Goal: Information Seeking & Learning: Find specific fact

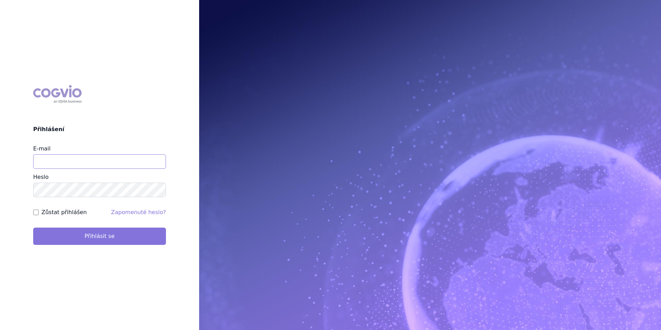
type input "daniela.hromadkova@biocon.com"
drag, startPoint x: 110, startPoint y: 237, endPoint x: 130, endPoint y: 234, distance: 20.5
click at [111, 236] on button "Přihlásit se" at bounding box center [99, 235] width 133 height 17
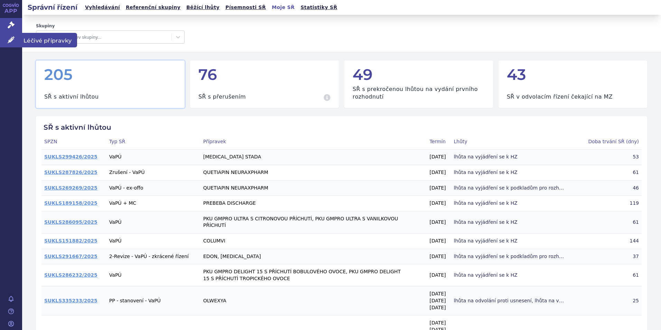
click at [28, 40] on span "Léčivé přípravky" at bounding box center [49, 40] width 55 height 15
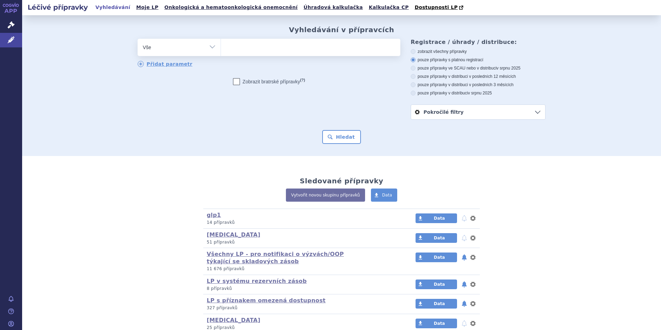
scroll to position [173, 0]
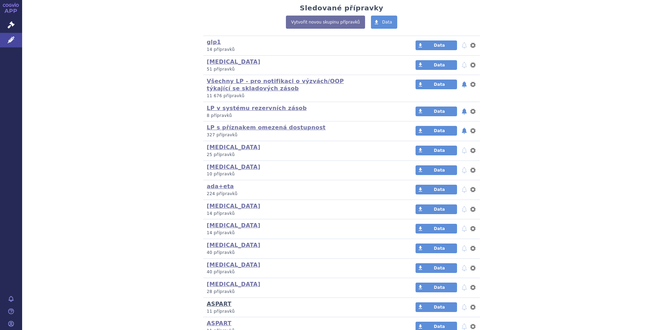
click at [216, 303] on link "ASPART" at bounding box center [219, 303] width 25 height 7
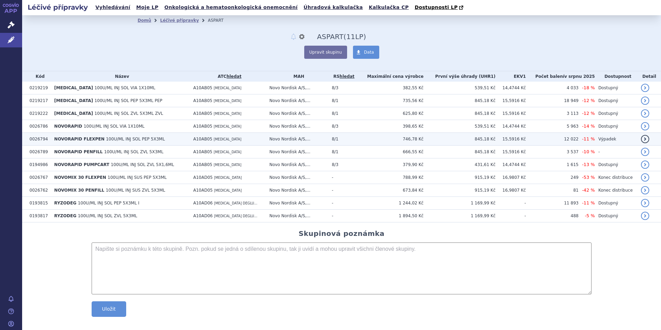
click at [65, 138] on span "NOVORAPID FLEXPEN" at bounding box center [79, 138] width 50 height 5
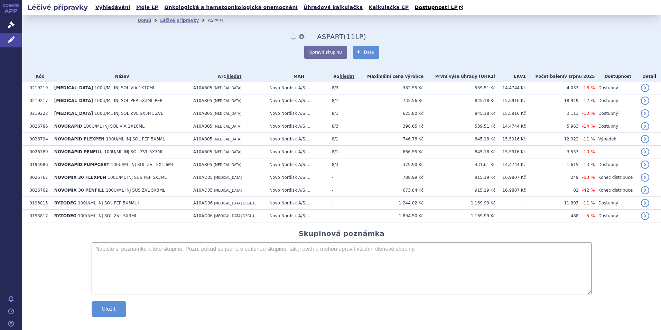
click at [221, 36] on div "Domů Léčivé přípravky ASPART notifikace nastavení Přejmenovat Smazat ASPART (be…" at bounding box center [341, 42] width 408 height 33
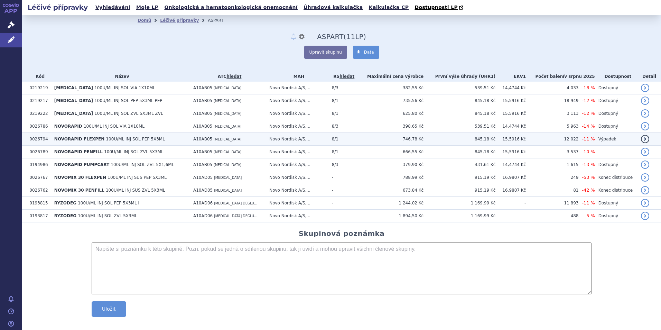
click at [68, 141] on span "NOVORAPID FLEXPEN" at bounding box center [79, 138] width 50 height 5
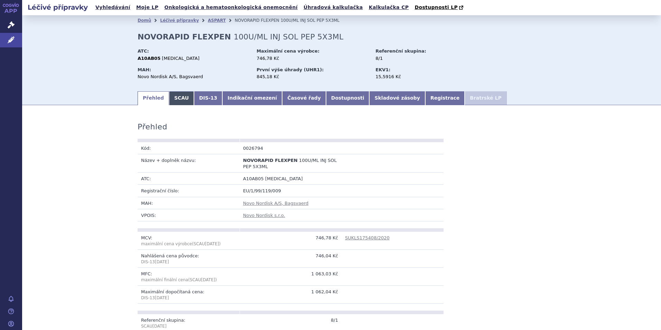
click at [172, 97] on link "SCAU" at bounding box center [181, 98] width 25 height 14
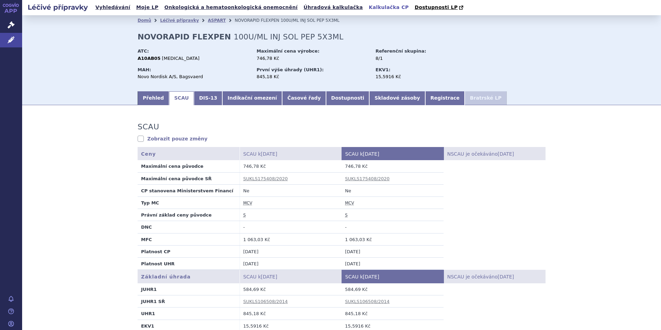
click at [367, 8] on link "Kalkulačka CP" at bounding box center [389, 7] width 44 height 9
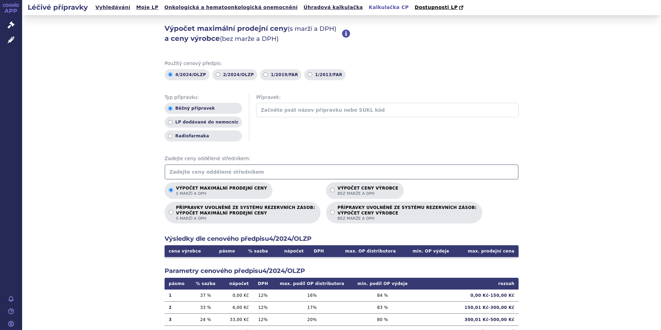
click at [233, 173] on input "text" at bounding box center [341, 171] width 354 height 15
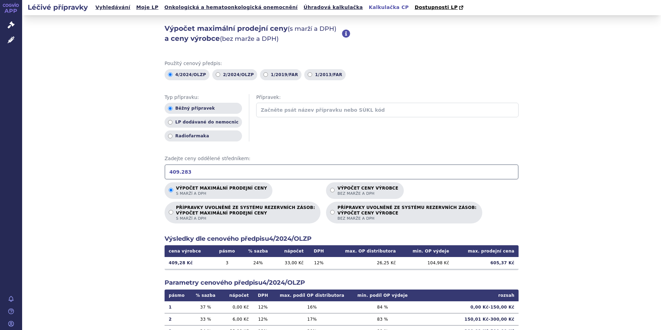
type input "409.283"
click at [46, 40] on span "Léčivé přípravky" at bounding box center [49, 40] width 55 height 15
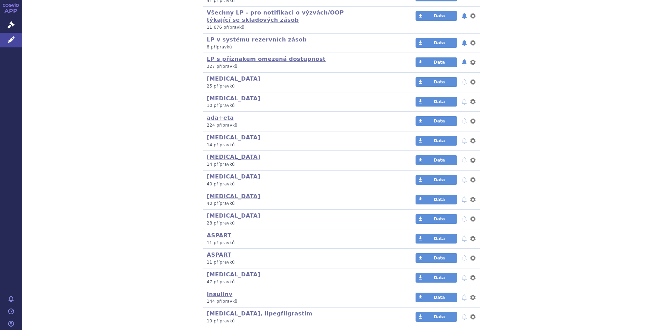
scroll to position [242, 0]
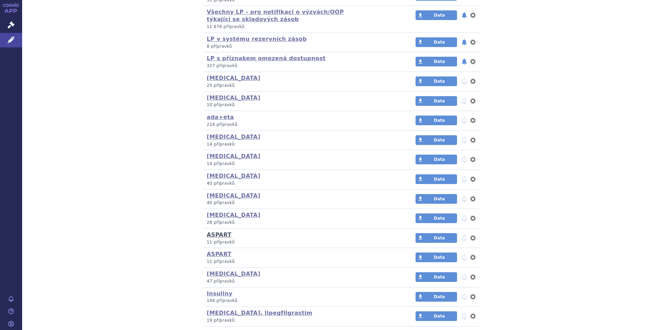
click at [209, 236] on link "ASPART" at bounding box center [219, 234] width 25 height 7
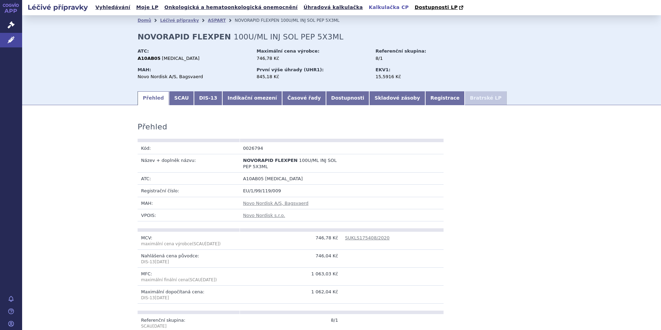
click at [367, 5] on link "Kalkulačka CP" at bounding box center [389, 7] width 44 height 9
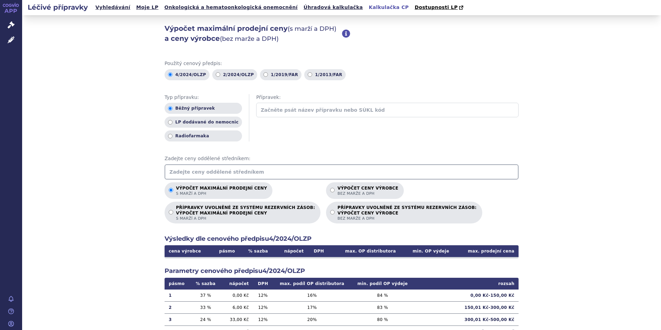
click at [194, 175] on input "text" at bounding box center [341, 171] width 354 height 15
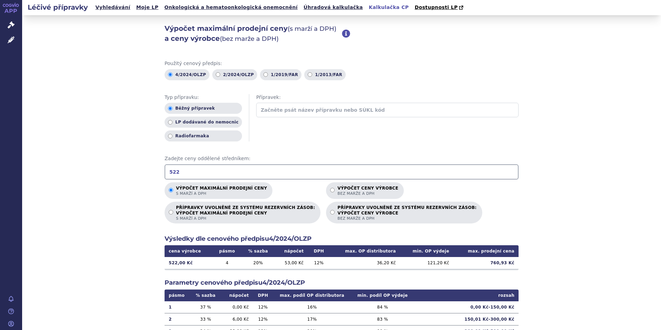
type input "522"
click at [47, 39] on span "Léčivé přípravky" at bounding box center [49, 40] width 55 height 15
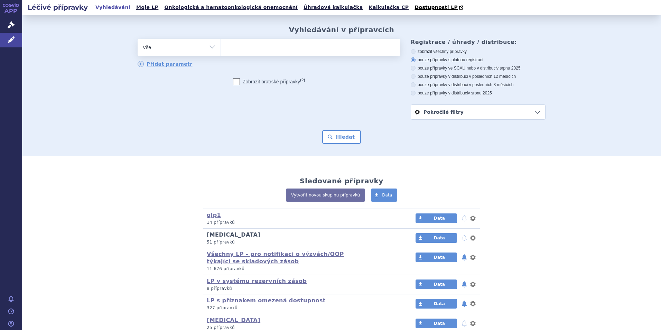
click at [221, 236] on link "[MEDICAL_DATA]" at bounding box center [234, 234] width 54 height 7
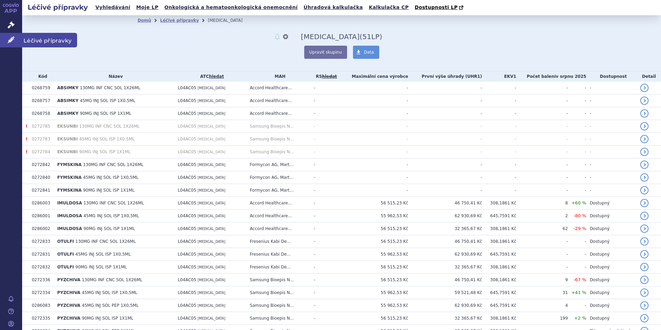
click at [29, 38] on span "Léčivé přípravky" at bounding box center [49, 40] width 55 height 15
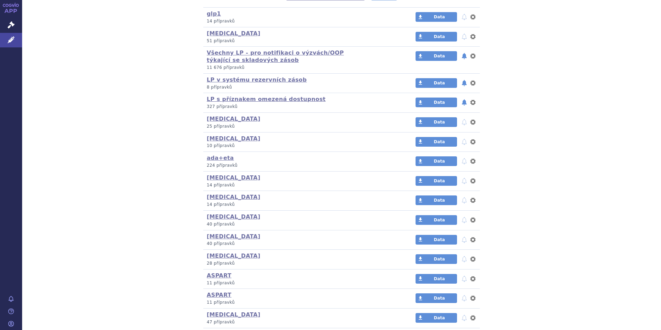
scroll to position [276, 0]
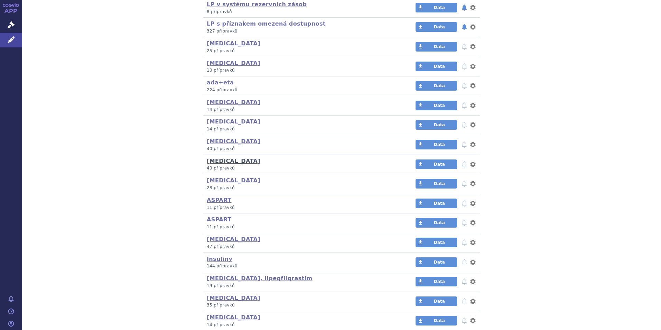
click at [218, 162] on link "[MEDICAL_DATA]" at bounding box center [234, 161] width 54 height 7
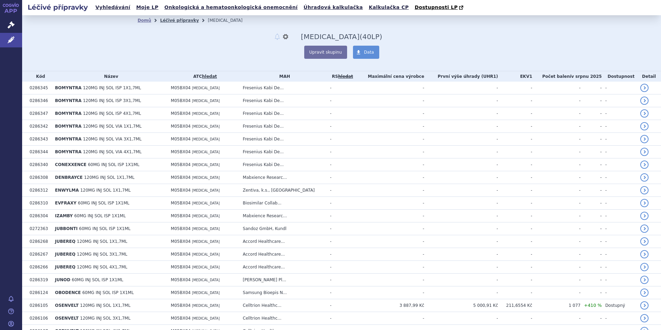
click at [181, 19] on link "Léčivé přípravky" at bounding box center [179, 20] width 39 height 5
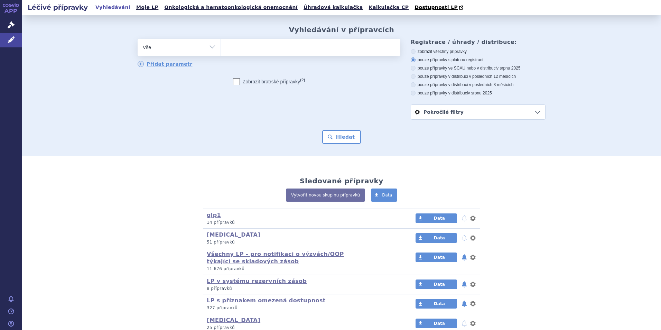
click at [210, 48] on select "Vše Přípravek/SUKL kód MAH VPOIS ATC/Aktivní látka Léková forma Síla" at bounding box center [178, 47] width 83 height 16
click at [208, 45] on select "Vše Přípravek/SUKL kód MAH VPOIS ATC/Aktivní látka Léková forma Síla" at bounding box center [178, 47] width 83 height 16
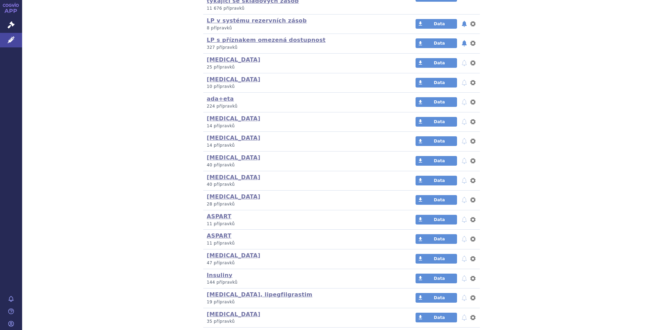
scroll to position [339, 0]
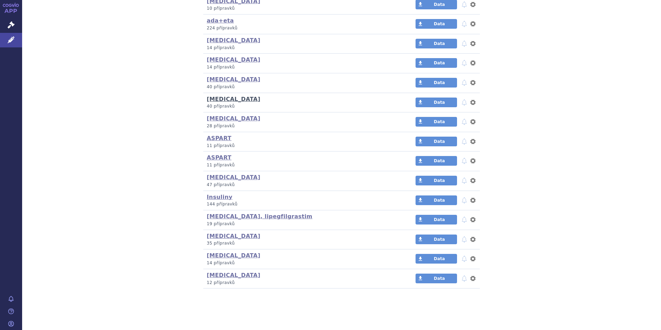
click at [218, 97] on link "[MEDICAL_DATA]" at bounding box center [234, 99] width 54 height 7
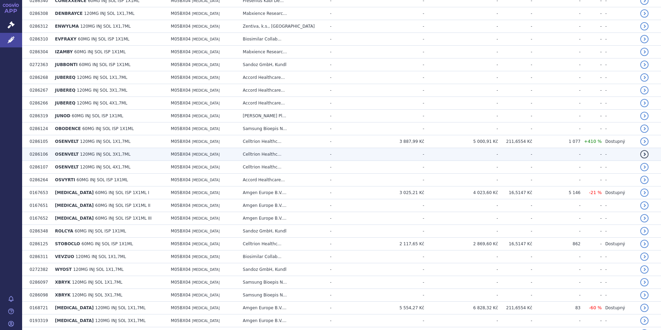
scroll to position [173, 0]
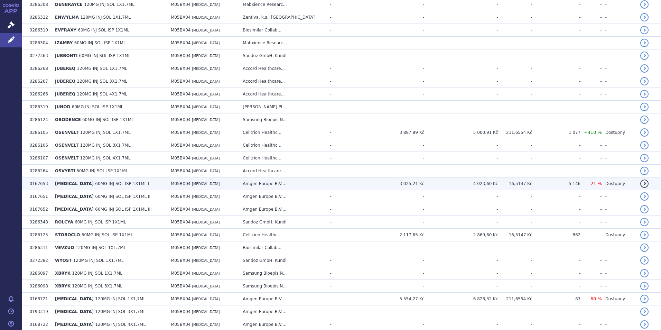
click at [95, 181] on span "60MG INJ SOL ISP 1X1ML I" at bounding box center [122, 183] width 54 height 5
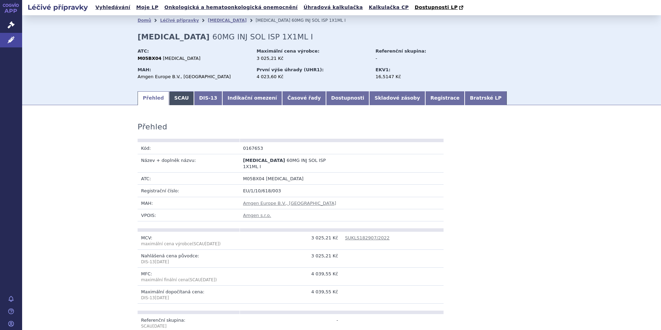
click at [169, 98] on link "SCAU" at bounding box center [181, 98] width 25 height 14
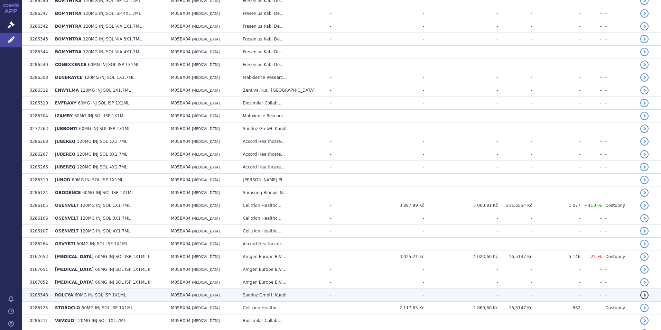
scroll to position [173, 0]
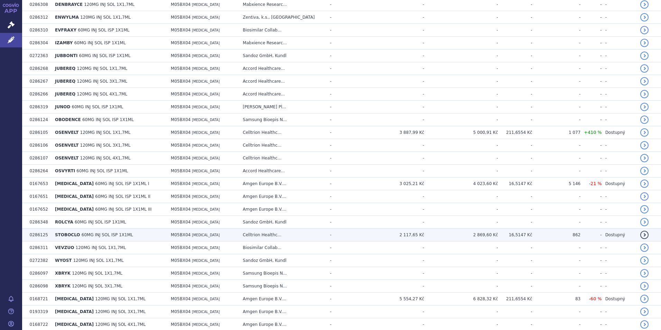
click at [99, 234] on span "60MG INJ SOL ISP 1X1ML" at bounding box center [107, 234] width 51 height 5
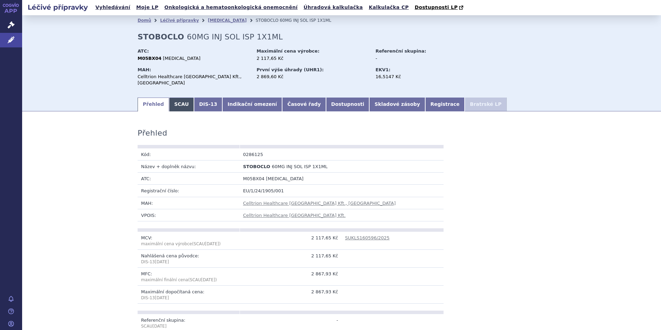
click at [178, 99] on link "SCAU" at bounding box center [181, 104] width 25 height 14
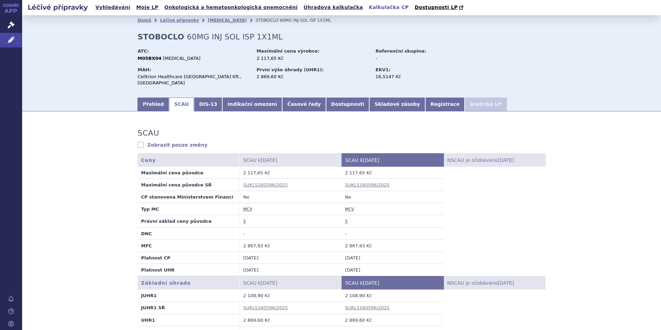
click at [367, 6] on link "Kalkulačka CP" at bounding box center [389, 7] width 44 height 9
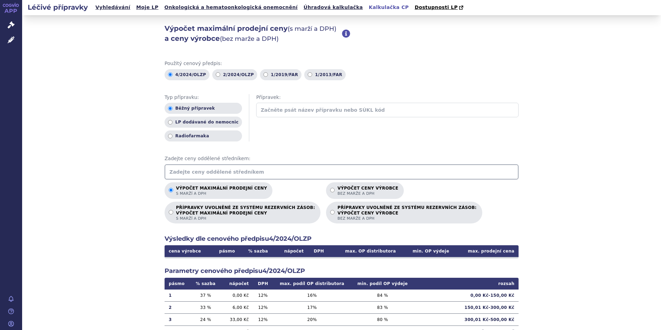
click at [222, 174] on input "text" at bounding box center [341, 171] width 354 height 15
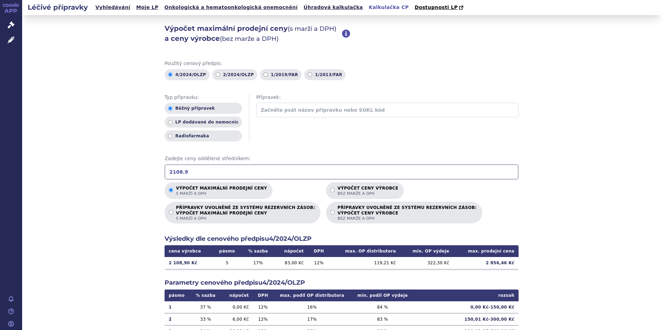
type input "2108.9"
drag, startPoint x: 561, startPoint y: 198, endPoint x: 559, endPoint y: 205, distance: 6.9
click at [561, 198] on div "Výpočet maximální prodejní ceny (s marží a DPH) a ceny výrobce (bez marže a DPH…" at bounding box center [341, 216] width 638 height 403
click at [32, 41] on span "Léčivé přípravky" at bounding box center [49, 40] width 55 height 15
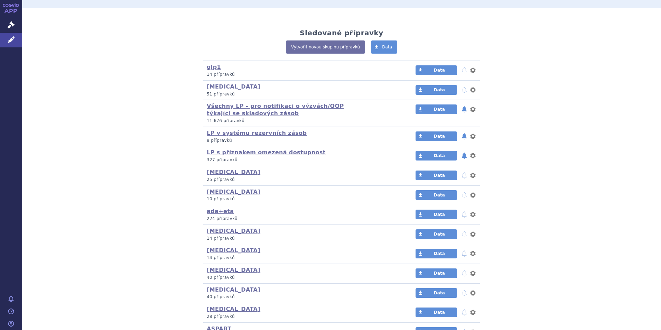
scroll to position [207, 0]
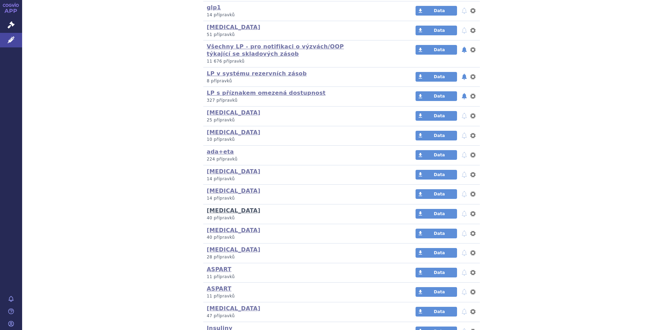
click at [230, 208] on link "[MEDICAL_DATA]" at bounding box center [234, 210] width 54 height 7
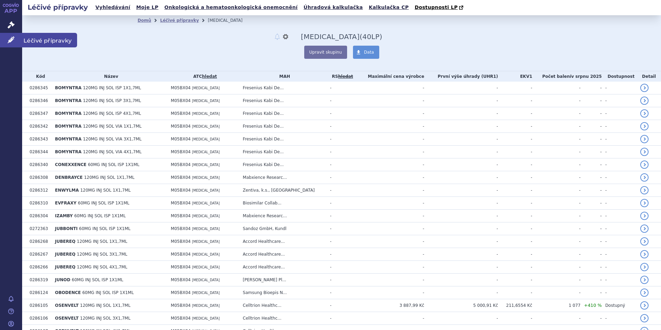
click at [29, 39] on span "Léčivé přípravky" at bounding box center [49, 40] width 55 height 15
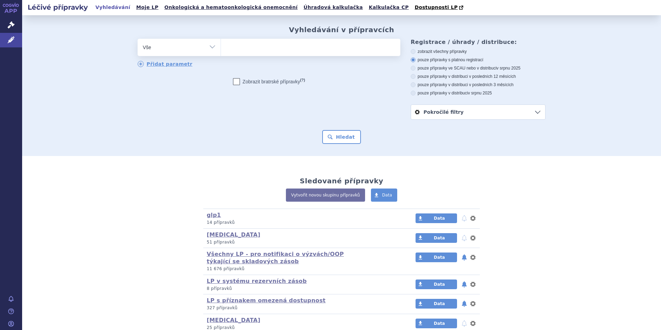
scroll to position [242, 0]
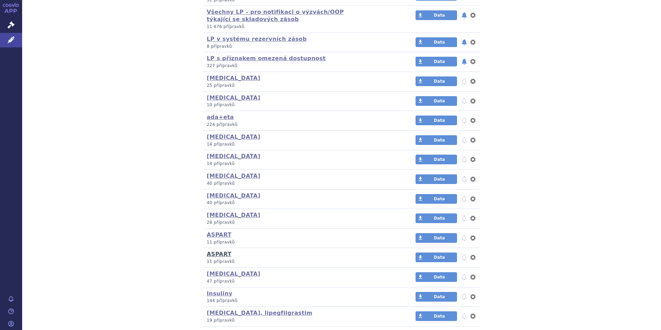
click at [211, 256] on link "ASPART" at bounding box center [219, 253] width 25 height 7
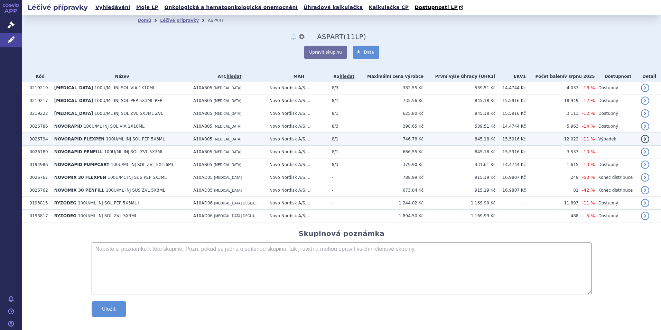
click at [77, 137] on span "NOVORAPID FLEXPEN" at bounding box center [79, 138] width 50 height 5
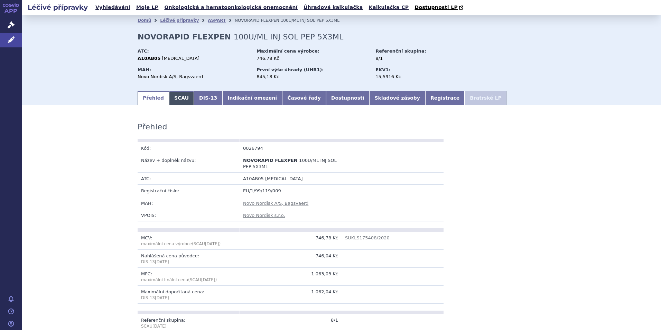
click at [173, 95] on link "SCAU" at bounding box center [181, 98] width 25 height 14
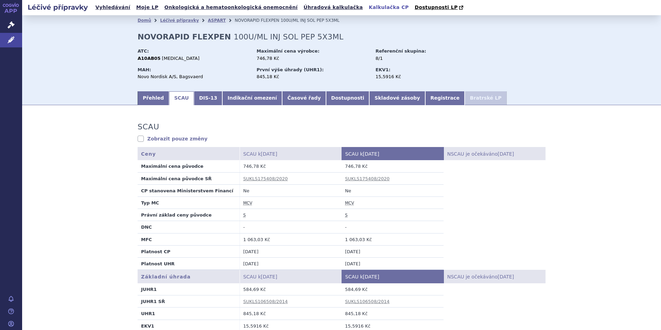
click at [367, 8] on link "Kalkulačka CP" at bounding box center [389, 7] width 44 height 9
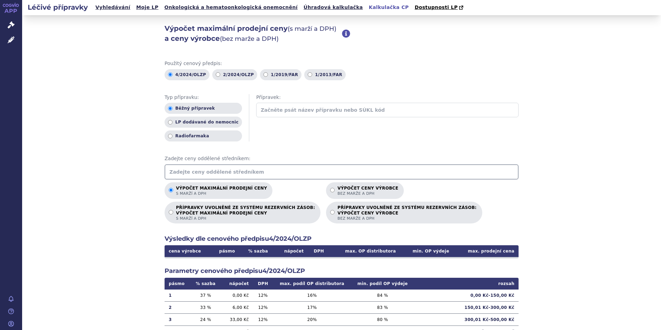
click at [215, 169] on input "text" at bounding box center [341, 171] width 354 height 15
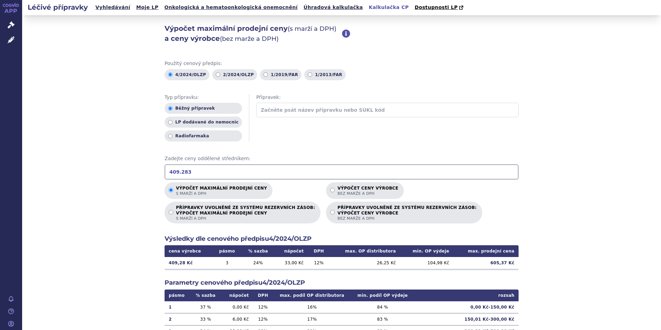
drag, startPoint x: 192, startPoint y: 172, endPoint x: 141, endPoint y: 177, distance: 51.0
click at [141, 177] on div "Výpočet maximální prodejní ceny (s marží a DPH) a ceny výrobce (bez marže a DPH…" at bounding box center [341, 216] width 638 height 403
type input "522"
click at [55, 41] on span "Léčivé přípravky" at bounding box center [49, 40] width 55 height 15
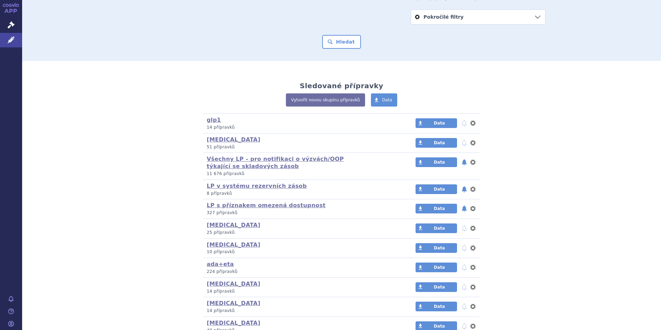
scroll to position [173, 0]
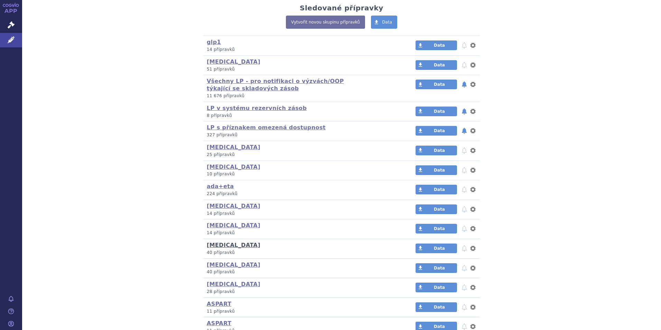
click at [226, 247] on link "DENOSUMAB" at bounding box center [234, 244] width 54 height 7
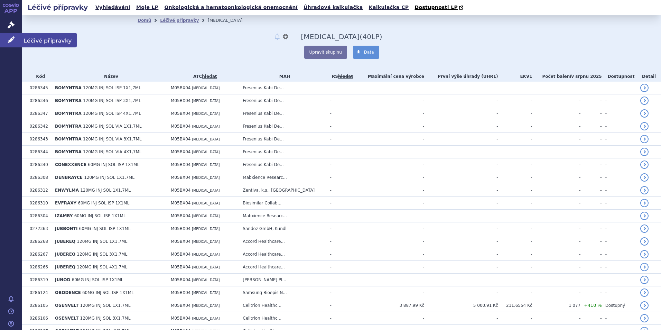
click at [43, 39] on span "Léčivé přípravky" at bounding box center [49, 40] width 55 height 15
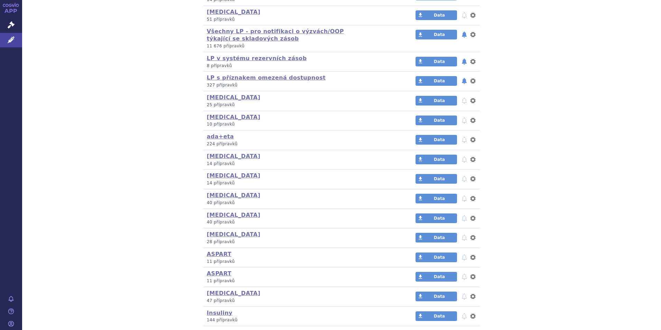
scroll to position [242, 0]
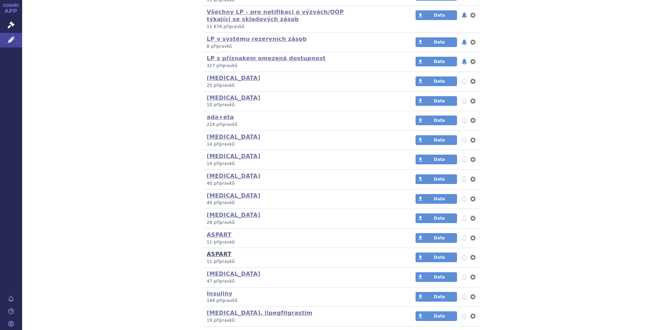
click at [211, 256] on link "ASPART" at bounding box center [219, 253] width 25 height 7
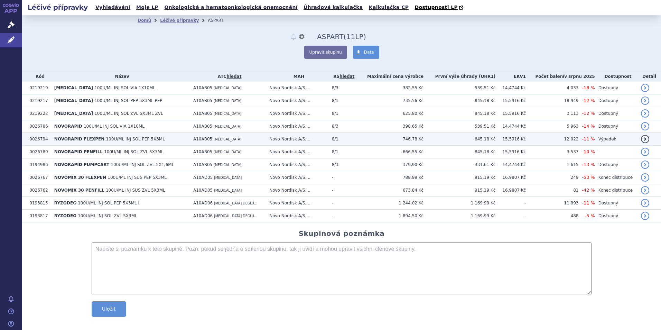
click at [88, 140] on span "NOVORAPID FLEXPEN" at bounding box center [79, 138] width 50 height 5
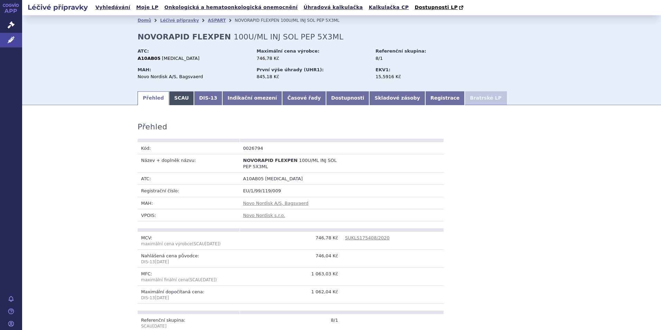
click at [171, 100] on link "SCAU" at bounding box center [181, 98] width 25 height 14
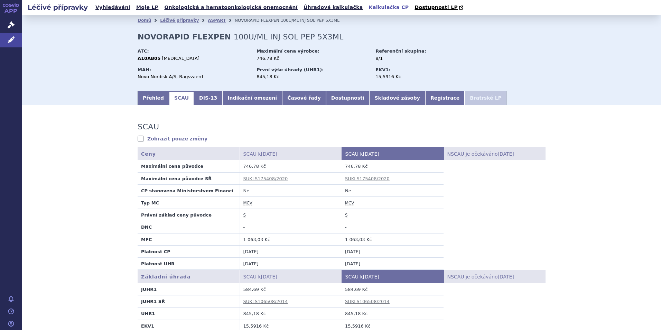
click at [367, 4] on link "Kalkulačka CP" at bounding box center [389, 7] width 44 height 9
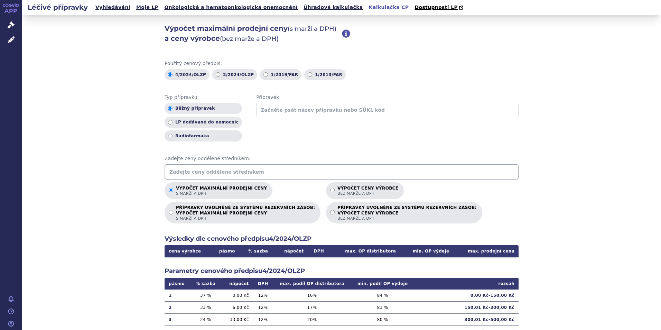
click at [243, 171] on input "text" at bounding box center [341, 171] width 354 height 15
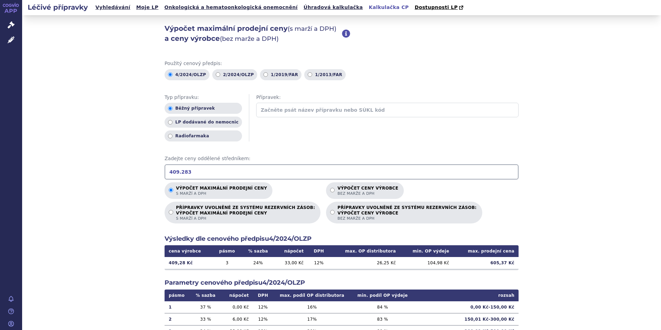
type input "409.283"
click at [58, 41] on span "Léčivé přípravky" at bounding box center [49, 40] width 55 height 15
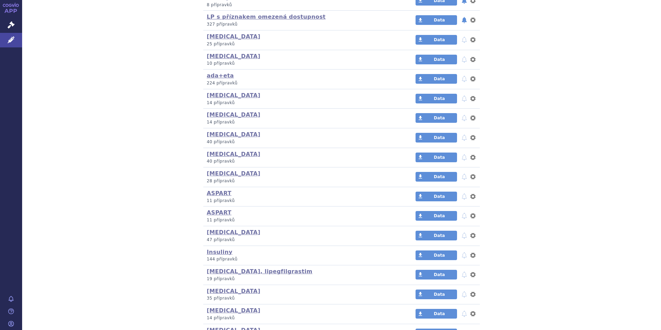
scroll to position [311, 0]
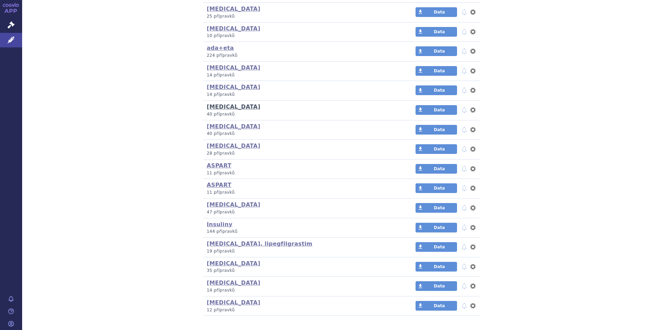
click at [219, 108] on link "[MEDICAL_DATA]" at bounding box center [234, 106] width 54 height 7
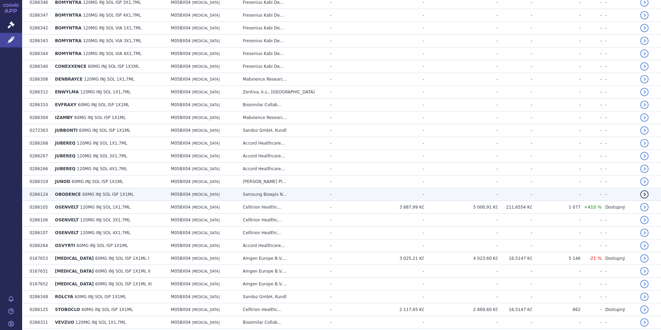
scroll to position [138, 0]
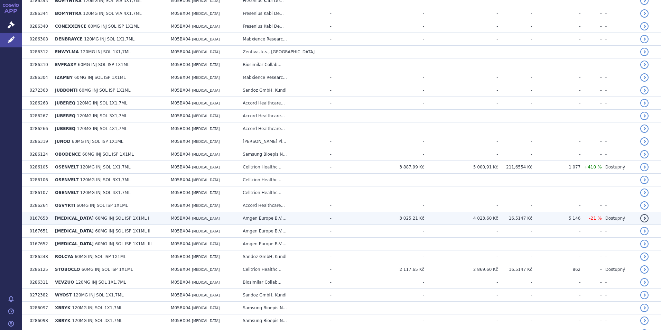
click at [95, 217] on span "60MG INJ SOL ISP 1X1ML I" at bounding box center [122, 218] width 54 height 5
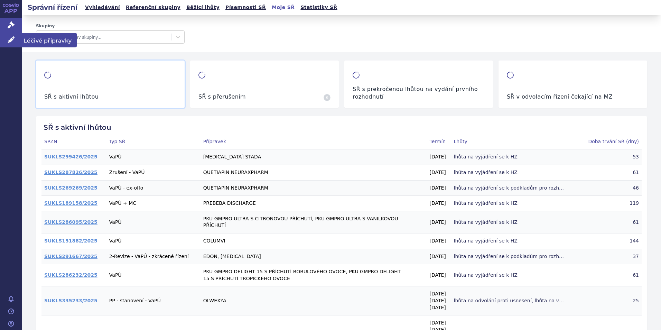
click at [34, 38] on span "Léčivé přípravky" at bounding box center [49, 40] width 55 height 15
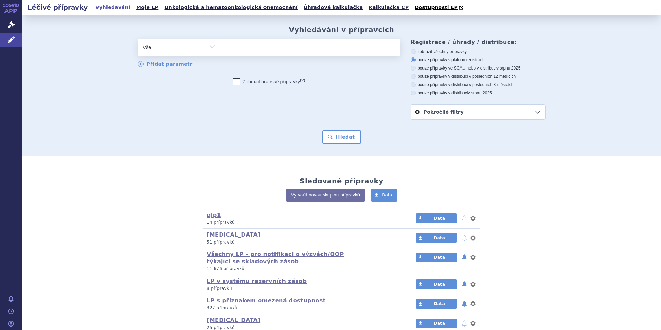
drag, startPoint x: 0, startPoint y: 0, endPoint x: 334, endPoint y: 1, distance: 334.4
click at [367, 8] on link "Kalkulačka CP" at bounding box center [389, 7] width 44 height 9
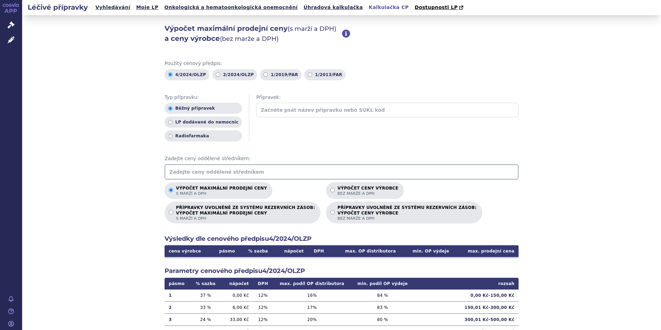
click at [249, 168] on input "text" at bounding box center [341, 171] width 354 height 15
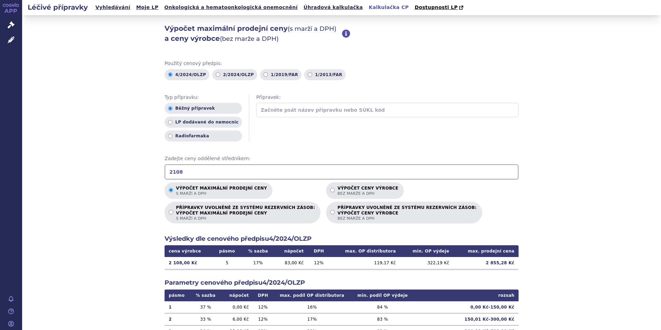
click at [551, 227] on div "Výpočet maximální prodejní ceny (s marží a DPH) a ceny výrobce (bez marže a DPH…" at bounding box center [341, 216] width 638 height 403
click at [234, 166] on input "2108" at bounding box center [341, 171] width 354 height 15
drag, startPoint x: 198, startPoint y: 172, endPoint x: 150, endPoint y: 173, distance: 48.0
click at [150, 173] on div "Výpočet maximální prodejní ceny (s marží a DPH) a ceny výrobce (bez marže a DPH…" at bounding box center [341, 216] width 638 height 403
drag, startPoint x: 197, startPoint y: 169, endPoint x: 148, endPoint y: 172, distance: 49.1
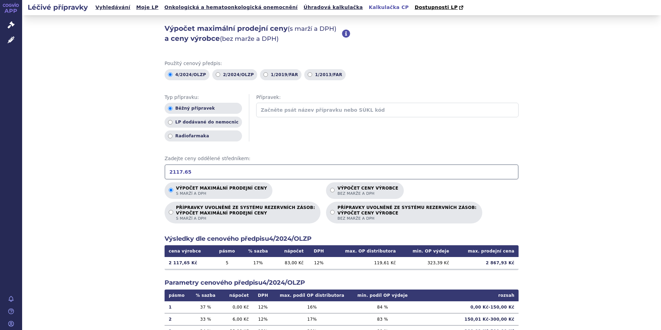
click at [148, 172] on div "Výpočet maximální prodejní ceny (s marží a DPH) a ceny výrobce (bez marže a DPH…" at bounding box center [341, 216] width 638 height 403
drag, startPoint x: 194, startPoint y: 173, endPoint x: 489, endPoint y: 88, distance: 306.5
click at [154, 178] on div "Výpočet maximální prodejní ceny (s marží a DPH) a ceny výrobce (bez marže a DPH…" at bounding box center [341, 216] width 638 height 403
click at [506, 207] on div "Výpočet maximální prodejní ceny s marží a DPH Výpočet ceny výrobce bez marže a …" at bounding box center [341, 202] width 354 height 41
drag, startPoint x: 188, startPoint y: 170, endPoint x: 151, endPoint y: 172, distance: 37.4
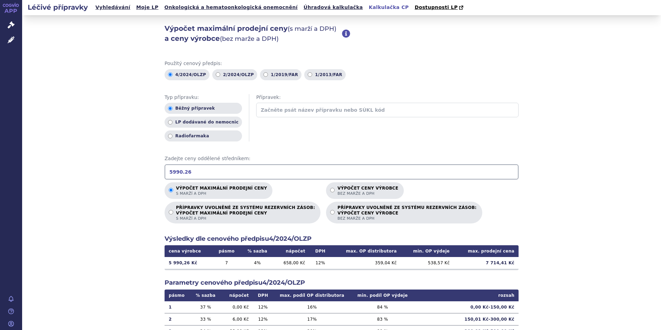
click at [151, 172] on div "Výpočet maximální prodejní ceny (s marží a DPH) a ceny výrobce (bez marže a DPH…" at bounding box center [341, 216] width 638 height 403
type input "7714.25"
click at [337, 189] on p "Výpočet ceny výrobce bez marže a DPH" at bounding box center [367, 191] width 61 height 10
click at [330, 189] on input "Výpočet ceny výrobce bez marže a DPH" at bounding box center [332, 190] width 4 height 4
radio input "true"
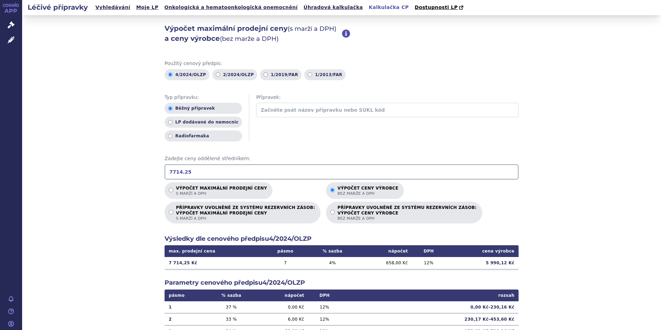
drag, startPoint x: 232, startPoint y: 170, endPoint x: 150, endPoint y: 168, distance: 81.9
click at [150, 168] on div "Výpočet maximální prodejní ceny (s marží a DPH) a ceny výrobce (bez marže a DPH…" at bounding box center [341, 216] width 638 height 403
type input "6040"
click at [169, 190] on input "Výpočet maximální prodejní ceny s marží a DPH" at bounding box center [171, 190] width 4 height 4
radio input "true"
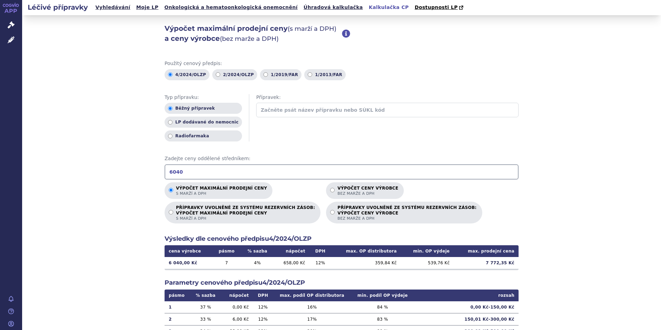
drag, startPoint x: 184, startPoint y: 172, endPoint x: 158, endPoint y: 172, distance: 25.6
click at [158, 172] on div "Výpočet maximální prodejní ceny (s marží a DPH) a ceny výrobce (bez marže a DPH…" at bounding box center [341, 216] width 638 height 403
drag, startPoint x: 187, startPoint y: 172, endPoint x: 151, endPoint y: 172, distance: 35.6
click at [148, 171] on div "Výpočet maximální prodejní ceny (s marží a DPH) a ceny výrobce (bez marže a DPH…" at bounding box center [341, 216] width 638 height 403
drag, startPoint x: 217, startPoint y: 174, endPoint x: 139, endPoint y: 175, distance: 77.4
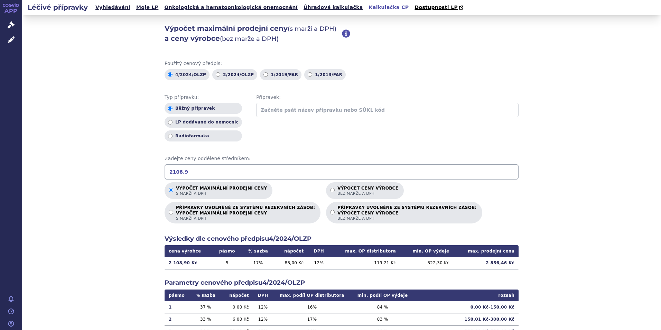
click at [139, 175] on div "Výpočet maximální prodejní ceny (s marží a DPH) a ceny výrobce (bez marže a DPH…" at bounding box center [341, 216] width 638 height 403
drag, startPoint x: 189, startPoint y: 168, endPoint x: 210, endPoint y: 171, distance: 21.0
click at [135, 172] on div "Výpočet maximální prodejní ceny (s marží a DPH) a ceny výrobce (bez marže a DPH…" at bounding box center [341, 216] width 638 height 403
drag, startPoint x: 227, startPoint y: 170, endPoint x: 156, endPoint y: 173, distance: 71.2
click at [156, 173] on div "Výpočet maximální prodejní ceny (s marží a DPH) a ceny výrobce (bez marže a DPH…" at bounding box center [341, 216] width 638 height 403
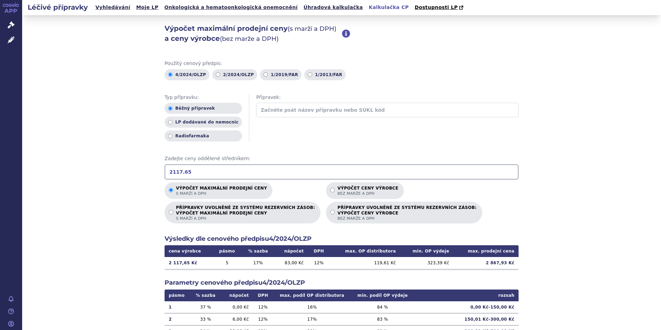
click at [589, 219] on div "Výpočet maximální prodejní ceny (s marží a DPH) a ceny výrobce (bez marže a DPH…" at bounding box center [341, 216] width 638 height 403
drag, startPoint x: 194, startPoint y: 173, endPoint x: 158, endPoint y: 172, distance: 36.6
click at [158, 172] on div "Výpočet maximální prodejní ceny (s marží a DPH) a ceny výrobce (bez marže a DPH…" at bounding box center [341, 216] width 638 height 403
type input "522.746"
click at [337, 190] on p "Výpočet ceny výrobce bez marže a DPH" at bounding box center [367, 191] width 61 height 10
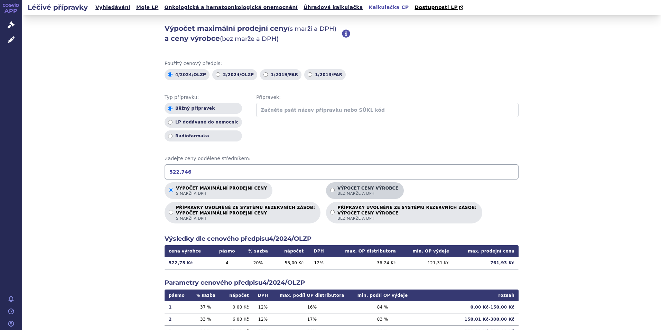
click at [330, 190] on input "Výpočet ceny výrobce bez marže a DPH" at bounding box center [332, 190] width 4 height 4
radio input "true"
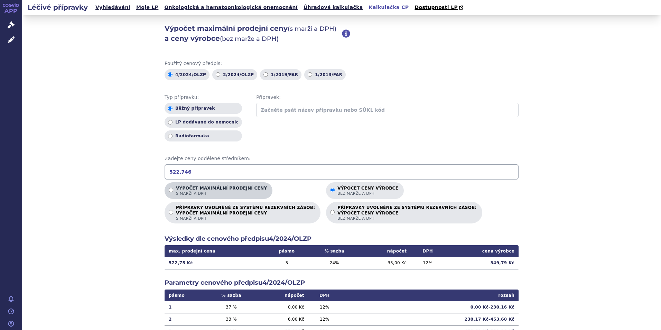
click at [204, 185] on label "Výpočet maximální prodejní ceny s marží a DPH" at bounding box center [218, 190] width 108 height 17
click at [173, 188] on input "Výpočet maximální prodejní ceny s marží a DPH" at bounding box center [171, 190] width 4 height 4
radio input "true"
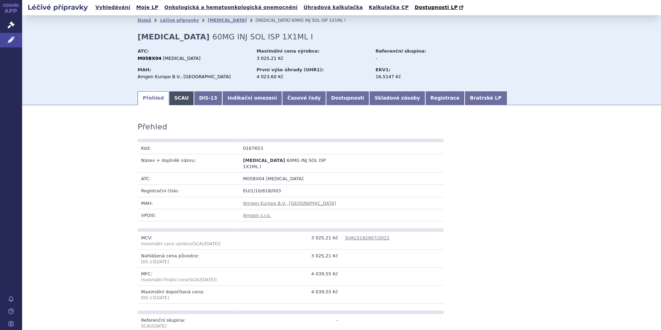
click at [174, 98] on link "SCAU" at bounding box center [181, 98] width 25 height 14
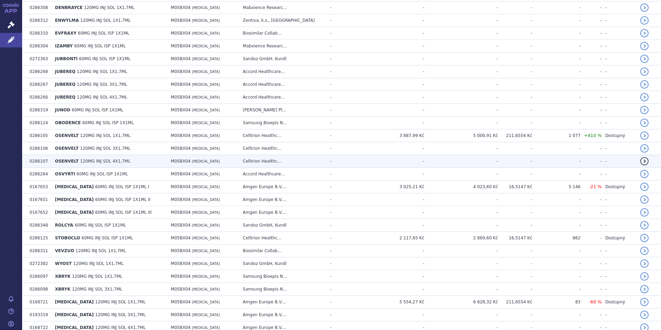
scroll to position [173, 0]
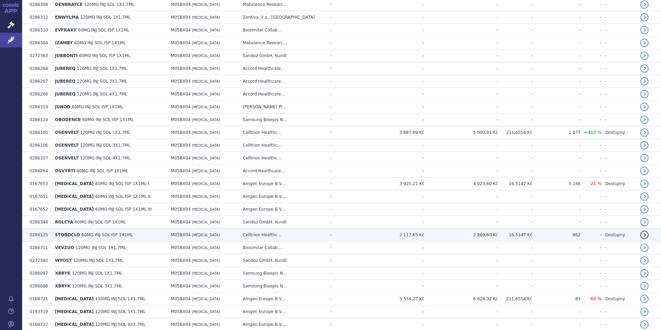
click at [485, 234] on td "2 869,60 Kč" at bounding box center [461, 234] width 74 height 13
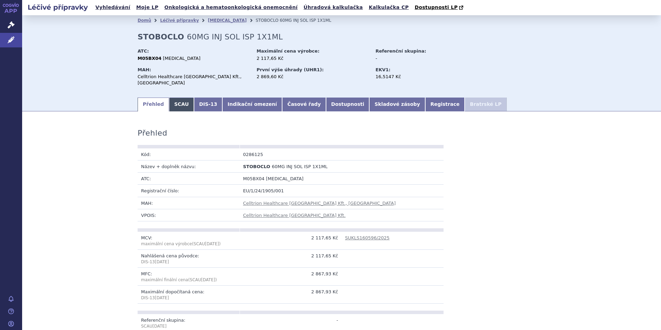
click at [176, 98] on link "SCAU" at bounding box center [181, 104] width 25 height 14
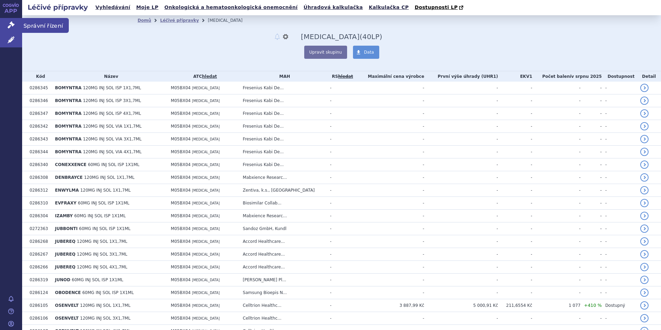
click at [33, 23] on span "Správní řízení" at bounding box center [45, 25] width 47 height 15
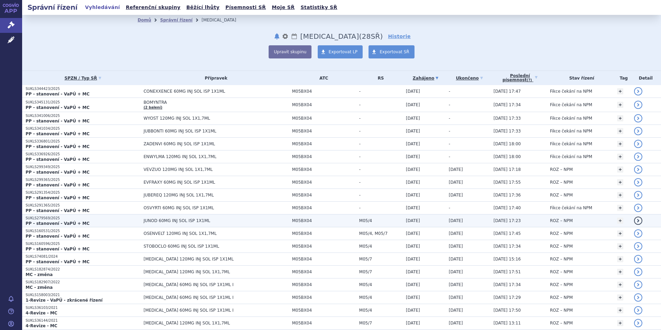
click at [42, 223] on strong "PP - stanovení - VaPÚ + MC" at bounding box center [58, 223] width 64 height 5
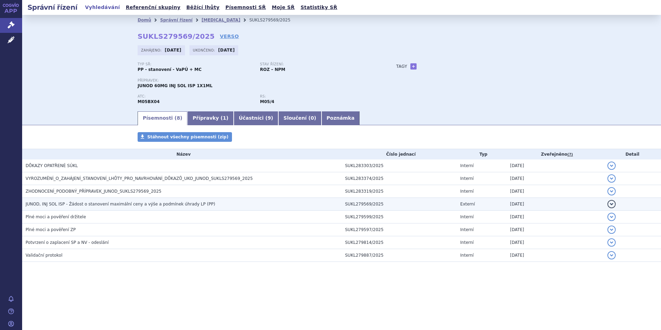
click at [108, 203] on span "JUNOD, INJ SOL ISP - Žádost o stanovení maximální ceny a výše a podmínek úhrady…" at bounding box center [120, 203] width 189 height 5
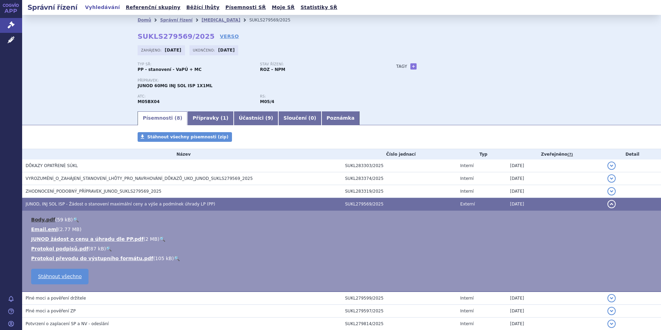
click at [39, 218] on link "Body.pdf" at bounding box center [43, 220] width 24 height 6
click at [54, 240] on link "JUNOD žádost o cenu a úhradu dle PP.pdf" at bounding box center [87, 239] width 112 height 6
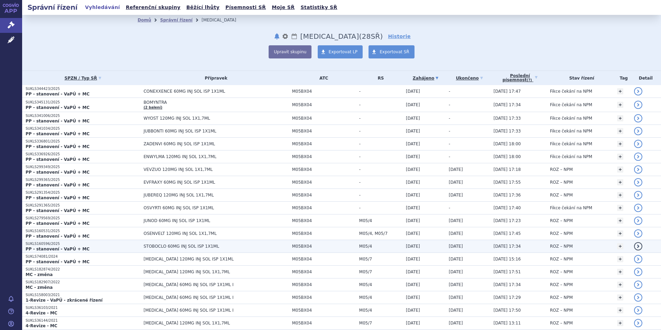
click at [47, 247] on strong "PP - stanovení - VaPÚ + MC" at bounding box center [58, 248] width 64 height 5
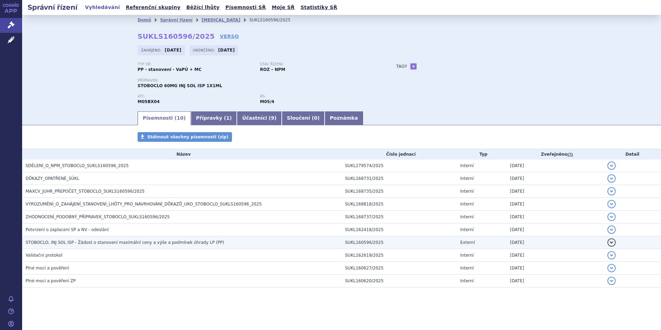
click at [45, 241] on span "STOBOCLO, INJ SOL ISP - Žádost o stanovení maximální ceny a výše a podmínek úhr…" at bounding box center [125, 242] width 198 height 5
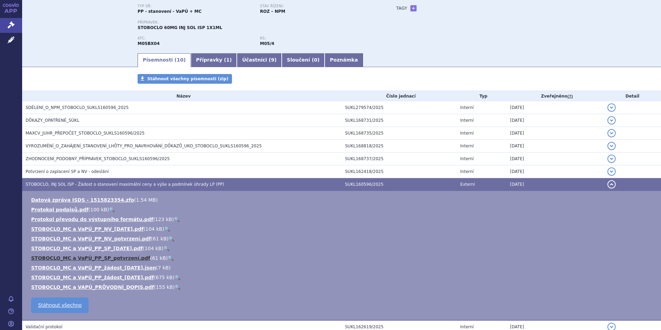
scroll to position [69, 0]
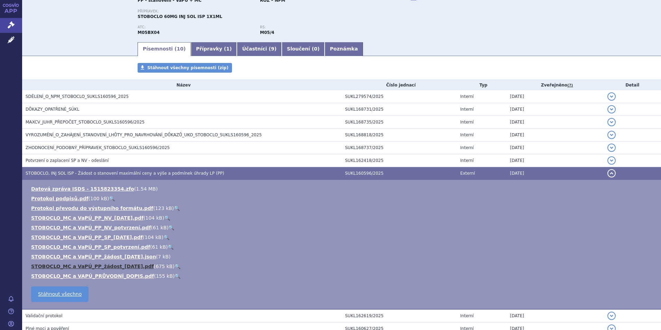
click at [124, 268] on link "STOBOCLO_MC a VaPÚ_PP_žádost_[DATE].pdf" at bounding box center [92, 266] width 123 height 6
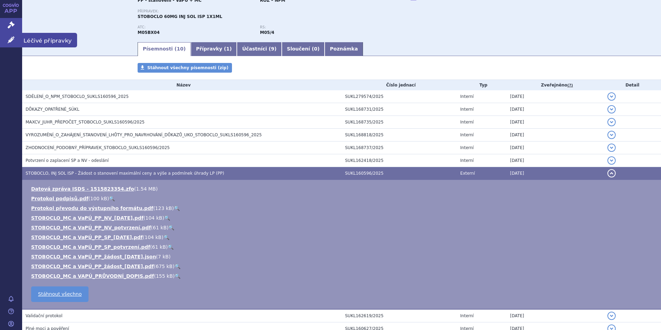
click at [53, 45] on span "Léčivé přípravky" at bounding box center [49, 40] width 55 height 15
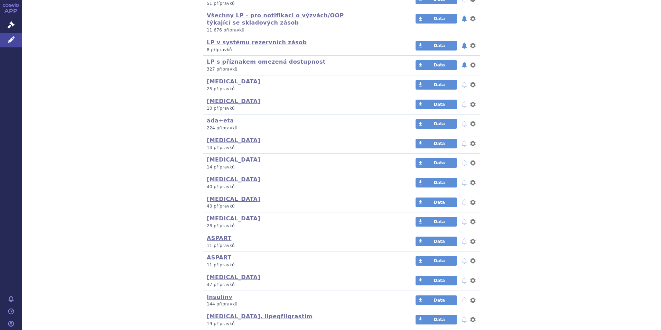
scroll to position [242, 0]
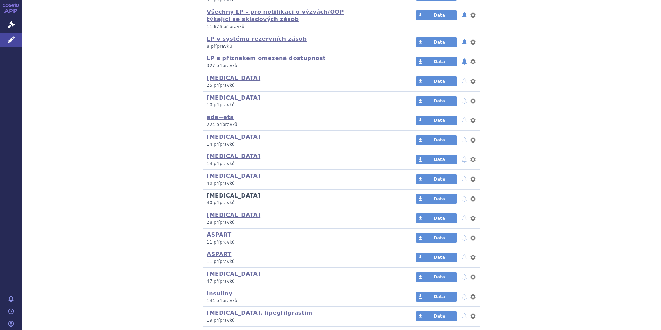
click at [217, 195] on link "[MEDICAL_DATA]" at bounding box center [234, 195] width 54 height 7
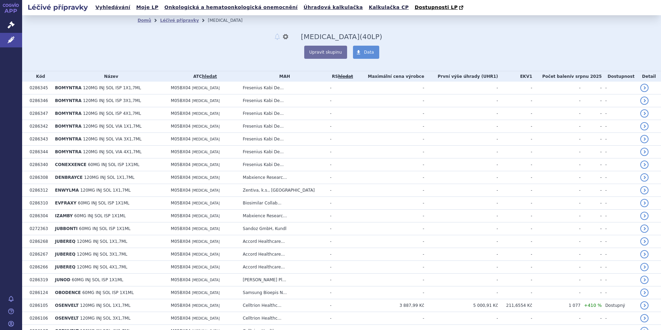
scroll to position [138, 0]
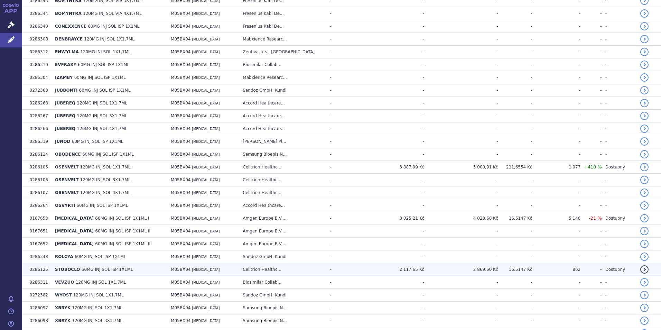
click at [83, 267] on span "60MG INJ SOL ISP 1X1ML" at bounding box center [107, 269] width 51 height 5
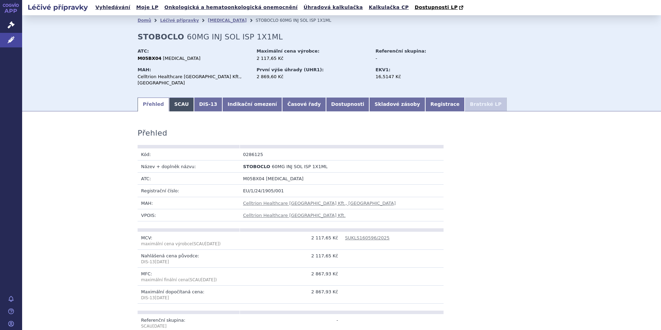
click at [171, 97] on link "SCAU" at bounding box center [181, 104] width 25 height 14
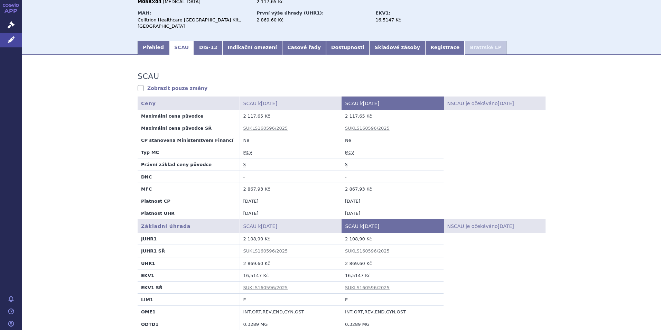
scroll to position [69, 0]
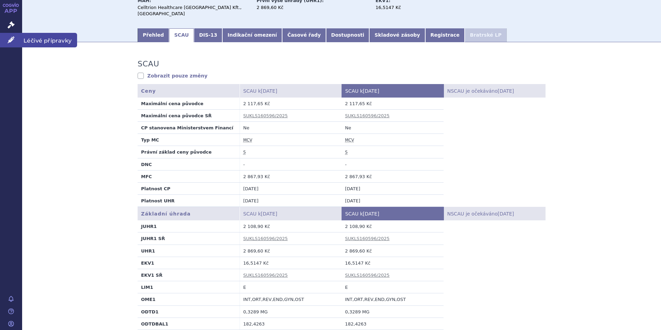
click at [39, 41] on span "Léčivé přípravky" at bounding box center [49, 40] width 55 height 15
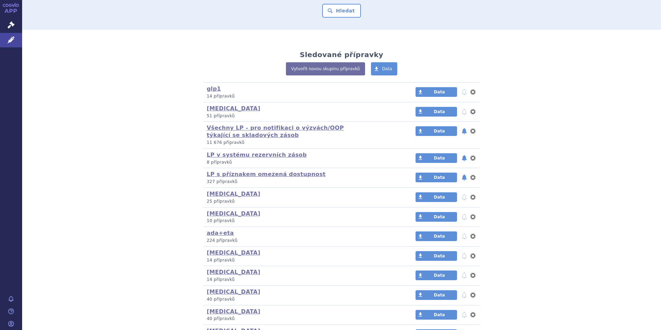
scroll to position [138, 0]
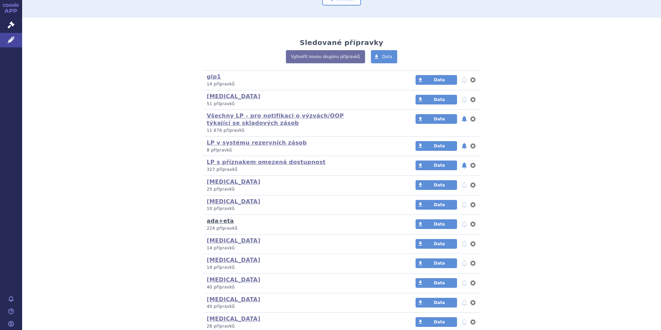
click at [207, 220] on link "ada+eta" at bounding box center [220, 220] width 27 height 7
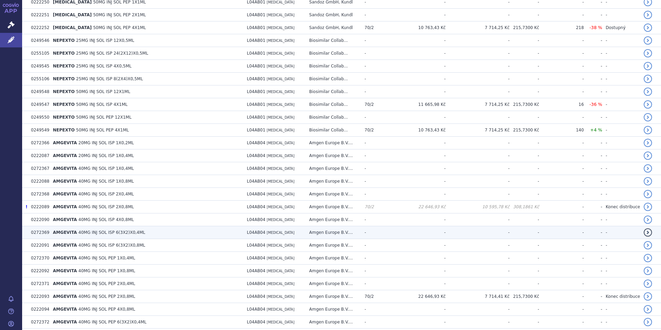
scroll to position [518, 0]
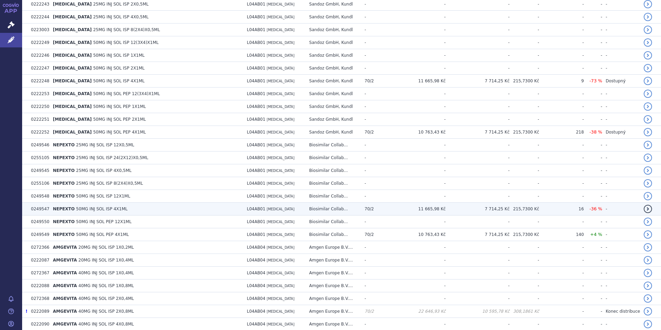
click at [491, 209] on td "7 714,25 Kč" at bounding box center [477, 208] width 64 height 13
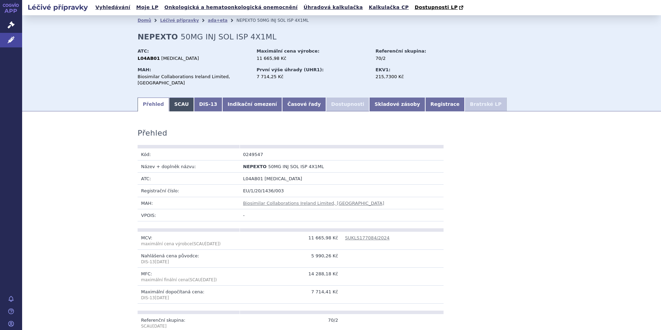
click at [175, 98] on link "SCAU" at bounding box center [181, 104] width 25 height 14
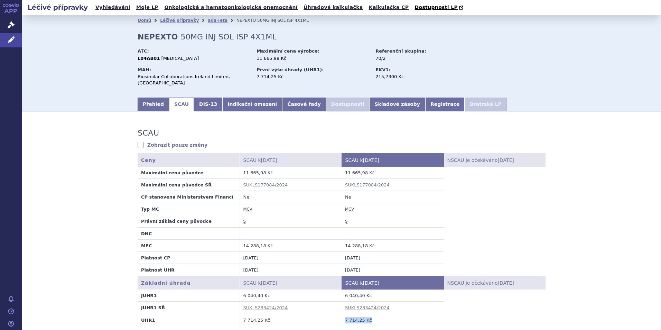
drag, startPoint x: 342, startPoint y: 313, endPoint x: 365, endPoint y: 313, distance: 22.8
click at [365, 313] on td "7 714,25 Kč" at bounding box center [392, 319] width 102 height 12
click at [33, 26] on span "Správní řízení" at bounding box center [45, 25] width 47 height 15
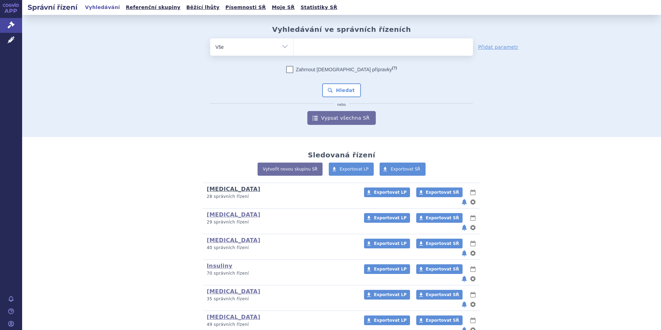
click at [222, 191] on link "Denosumab" at bounding box center [234, 189] width 54 height 7
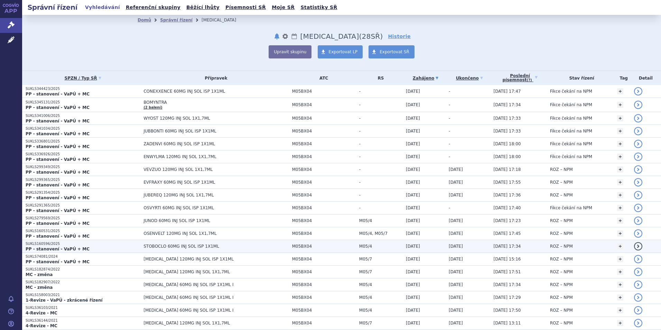
click at [61, 247] on strong "PP - stanovení - VaPÚ + MC" at bounding box center [58, 248] width 64 height 5
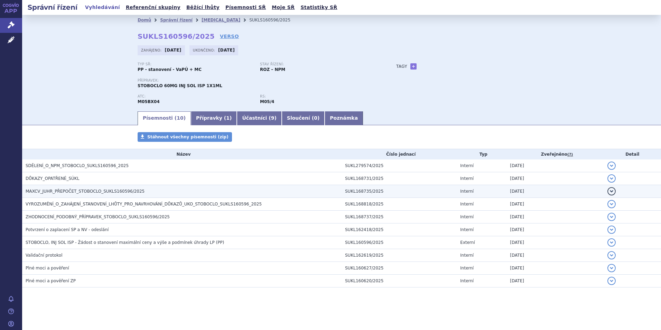
click at [69, 190] on span "MAXCV_JUHR_PŘEPOČET_STOBOCLO_SUKLS160596/2025" at bounding box center [85, 191] width 119 height 5
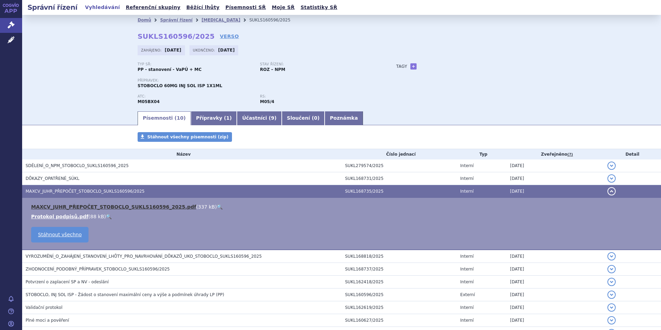
click at [87, 207] on link "MAXCV_JUHR_PŘEPOČET_STOBOCLO_SUKLS160596_2025.pdf" at bounding box center [113, 207] width 165 height 6
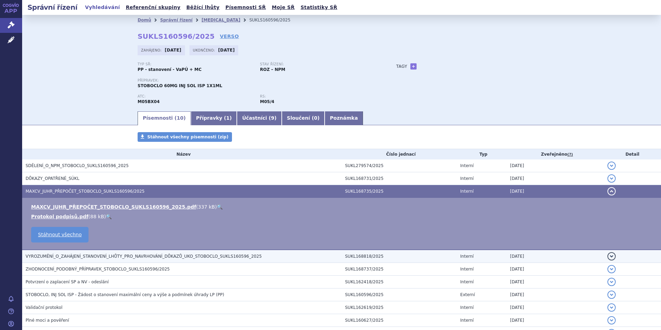
click at [161, 255] on span "VYROZUMĚNÍ_O_ZAHÁJENÍ_STANOVENÍ_LHŮTY_PRO_NAVRHOVÁNÍ_DŮKAZŮ_UKO_STOBOCLO_SUKLS1…" at bounding box center [144, 256] width 236 height 5
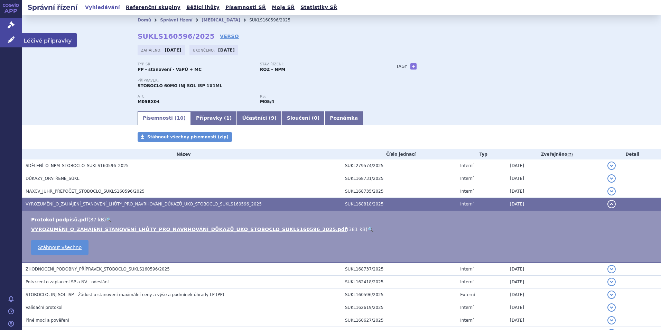
drag, startPoint x: 10, startPoint y: 41, endPoint x: 23, endPoint y: 39, distance: 13.2
click at [10, 41] on icon at bounding box center [11, 39] width 7 height 7
click at [36, 42] on span "Léčivé přípravky" at bounding box center [49, 40] width 55 height 15
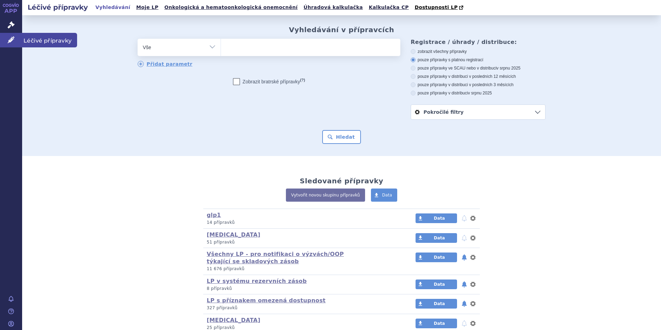
click at [30, 40] on span "Léčivé přípravky" at bounding box center [49, 40] width 55 height 15
click at [255, 48] on ul at bounding box center [310, 46] width 179 height 15
click at [221, 48] on select at bounding box center [220, 46] width 0 height 17
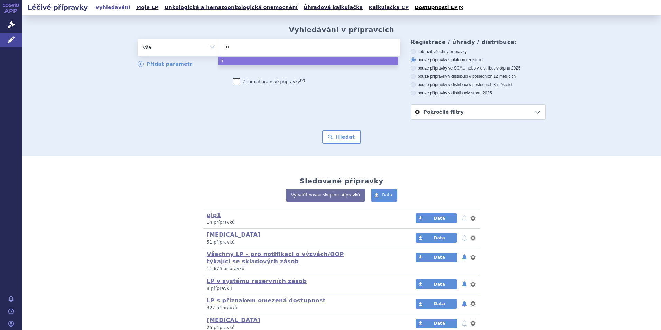
type input "ne"
type input "nep"
type input "nepe"
type input "nepex"
type input "nepexto"
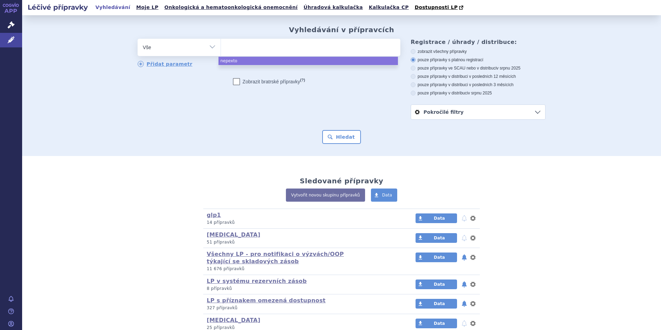
select select "nepexto"
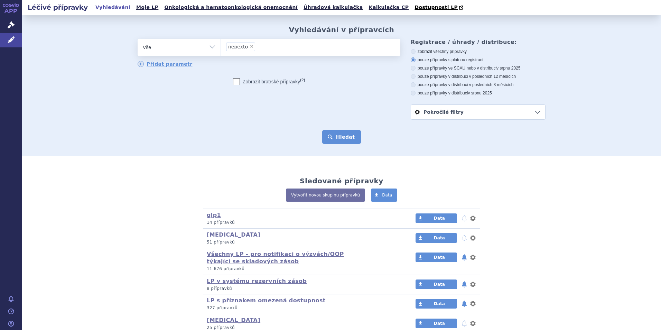
click at [340, 140] on button "Hledat" at bounding box center [341, 137] width 39 height 14
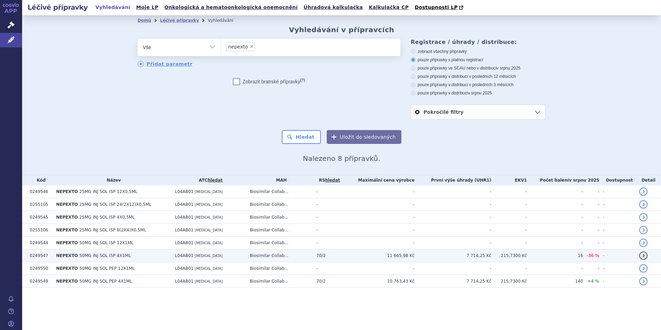
click at [71, 256] on span "NEPEXTO" at bounding box center [67, 255] width 22 height 5
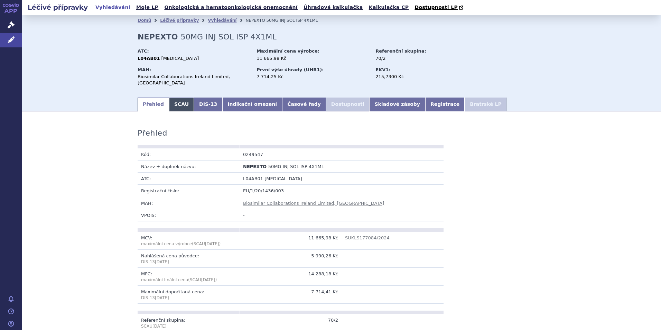
click at [173, 100] on link "SCAU" at bounding box center [181, 104] width 25 height 14
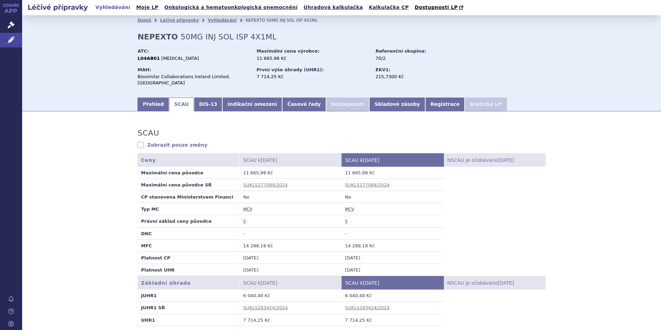
scroll to position [35, 0]
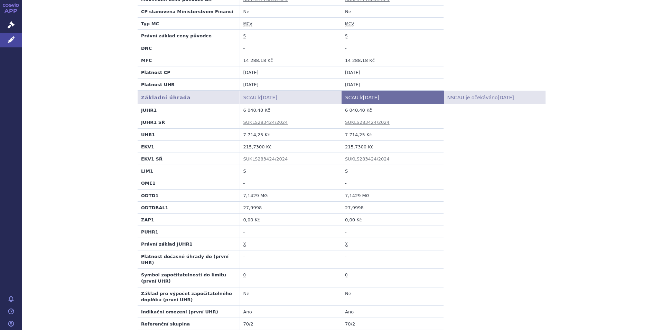
scroll to position [173, 0]
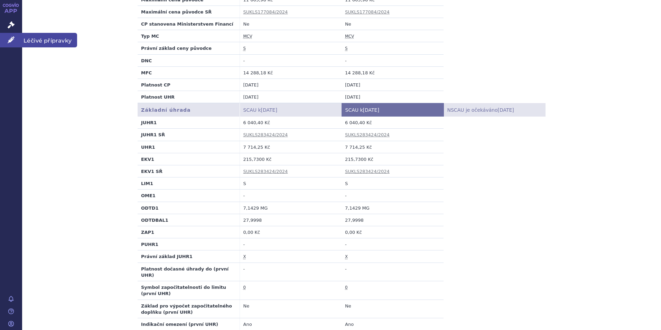
click at [41, 38] on span "Léčivé přípravky" at bounding box center [49, 40] width 55 height 15
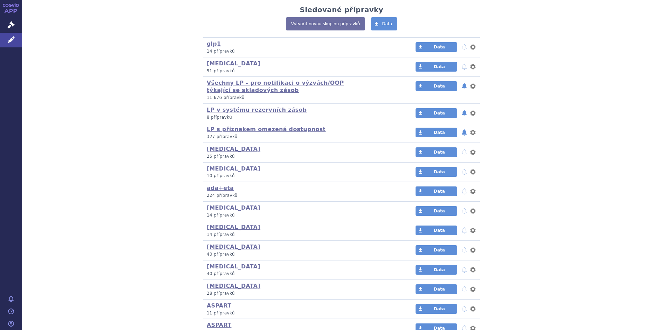
scroll to position [173, 0]
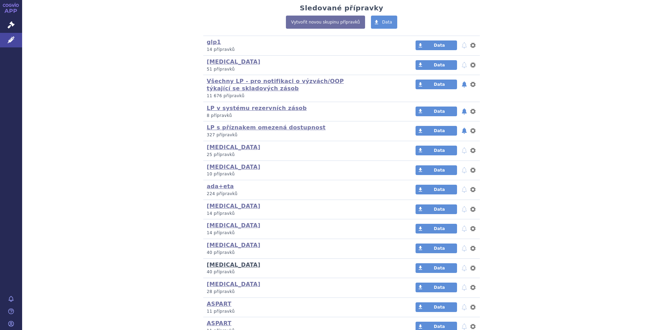
click at [223, 262] on link "[MEDICAL_DATA]" at bounding box center [234, 264] width 54 height 7
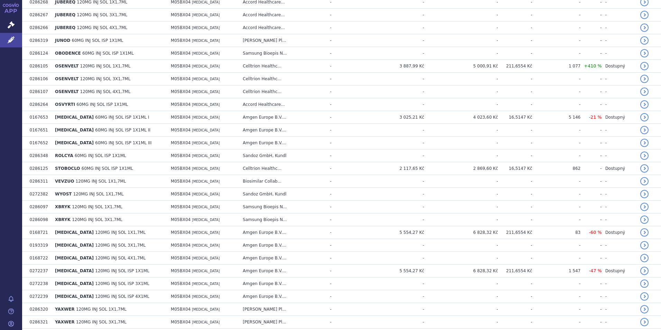
scroll to position [242, 0]
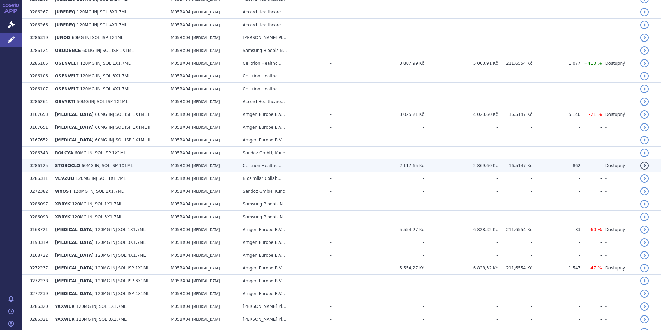
click at [483, 163] on td "2 869,60 Kč" at bounding box center [461, 165] width 74 height 13
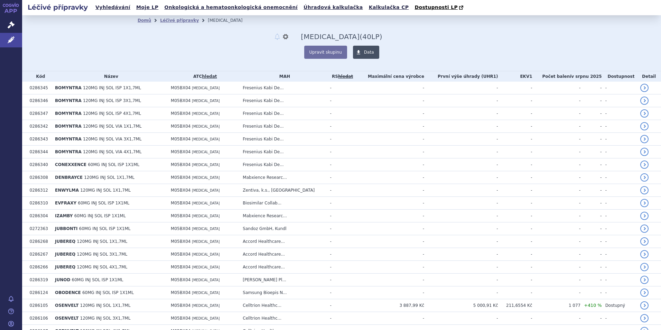
click at [353, 51] on span at bounding box center [358, 52] width 11 height 13
